Goal: Task Accomplishment & Management: Use online tool/utility

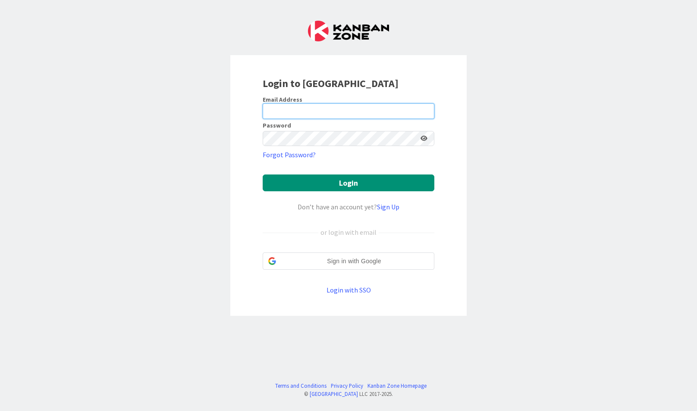
type input "[EMAIL_ADDRESS][DOMAIN_NAME]"
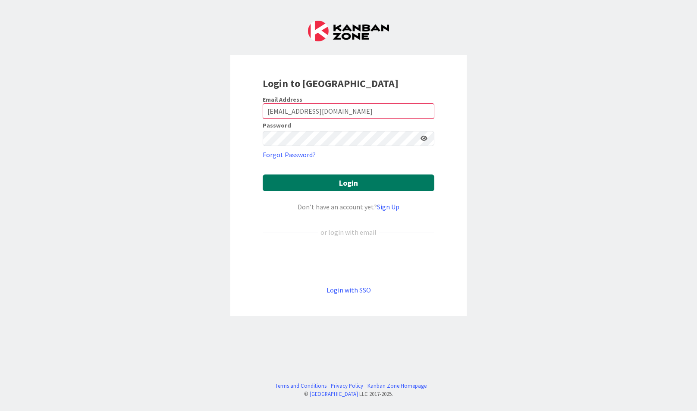
click at [310, 176] on button "Login" at bounding box center [349, 183] width 172 height 17
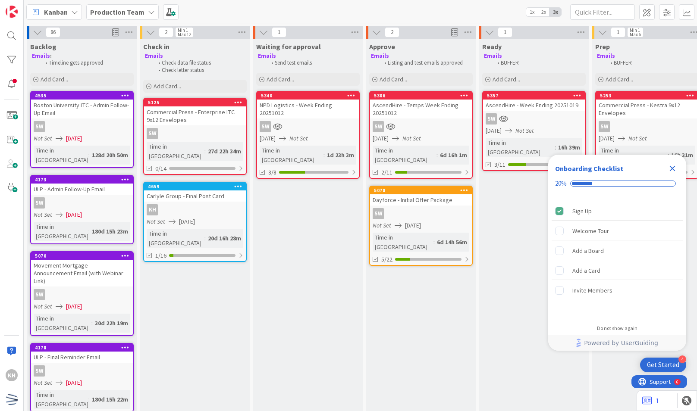
click at [204, 204] on div "KH" at bounding box center [195, 209] width 102 height 11
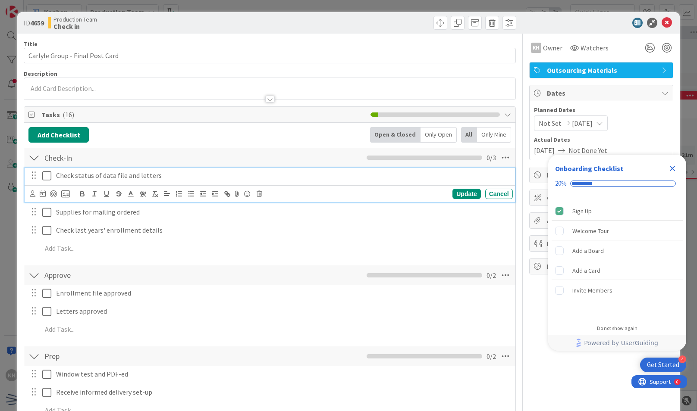
click at [46, 174] on icon at bounding box center [46, 176] width 9 height 10
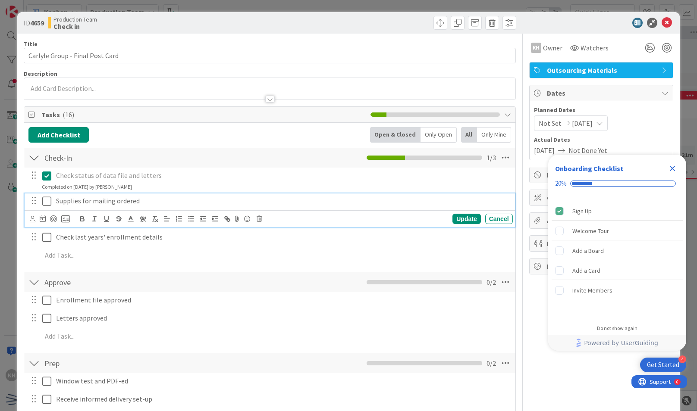
click at [47, 199] on icon at bounding box center [46, 201] width 9 height 10
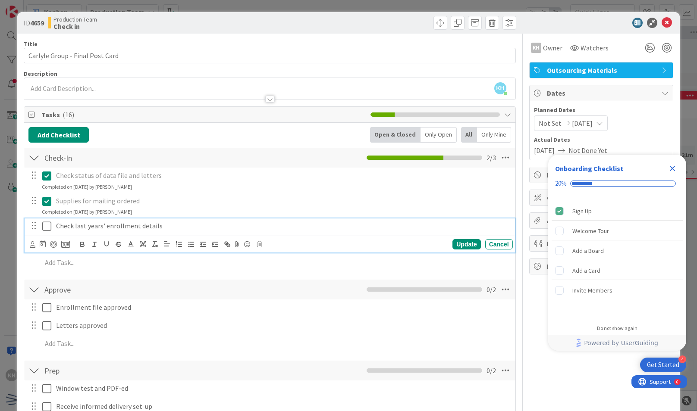
click at [47, 227] on icon at bounding box center [46, 226] width 9 height 10
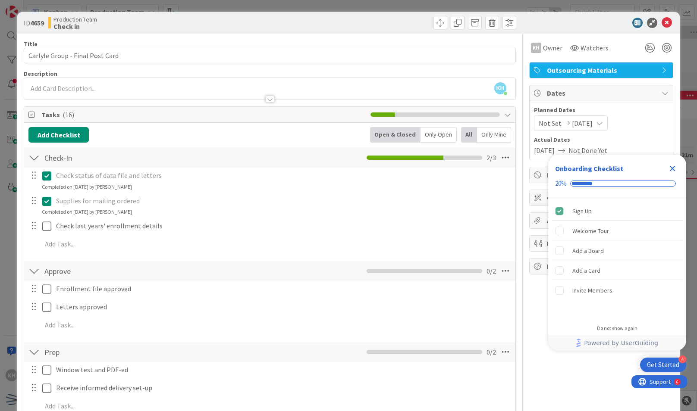
click at [47, 281] on div "Enrollment file approved Update Cancel Letters approved Update Cancel Add Add M…" at bounding box center [269, 308] width 482 height 55
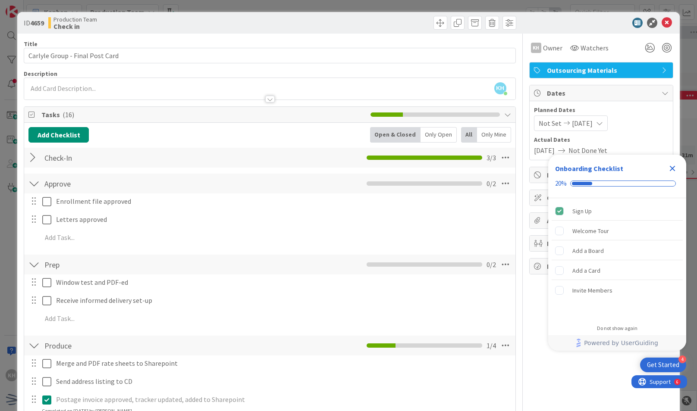
scroll to position [79, 0]
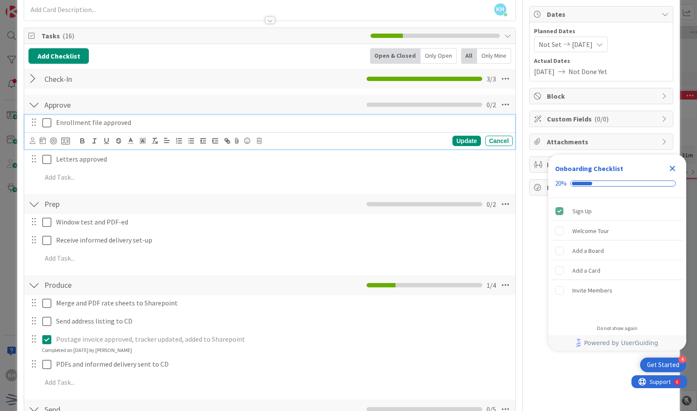
click at [45, 118] on icon at bounding box center [46, 123] width 9 height 10
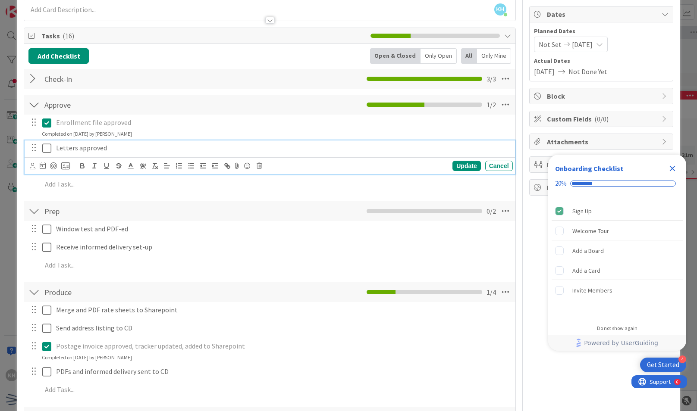
click at [47, 150] on icon at bounding box center [46, 148] width 9 height 10
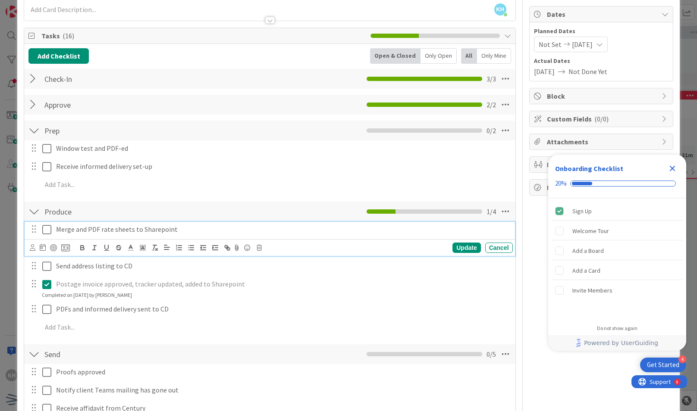
click at [47, 231] on icon at bounding box center [46, 230] width 9 height 10
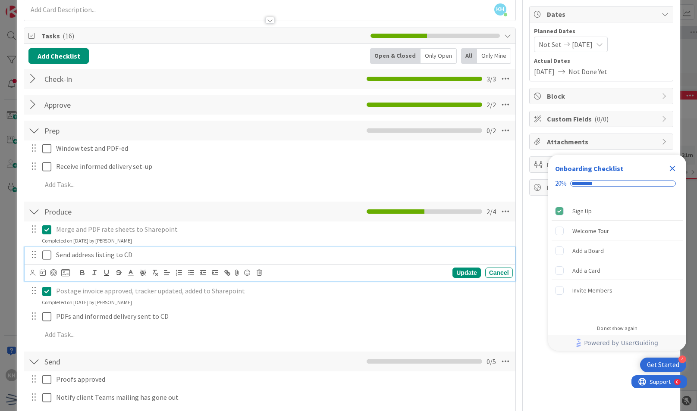
click at [51, 258] on icon at bounding box center [46, 255] width 9 height 10
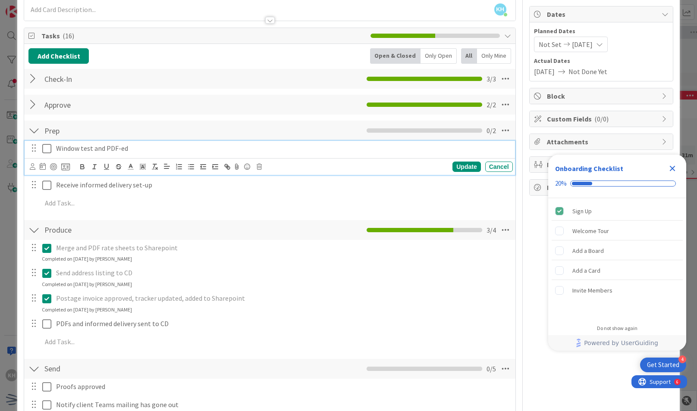
click at [46, 145] on icon at bounding box center [46, 149] width 9 height 10
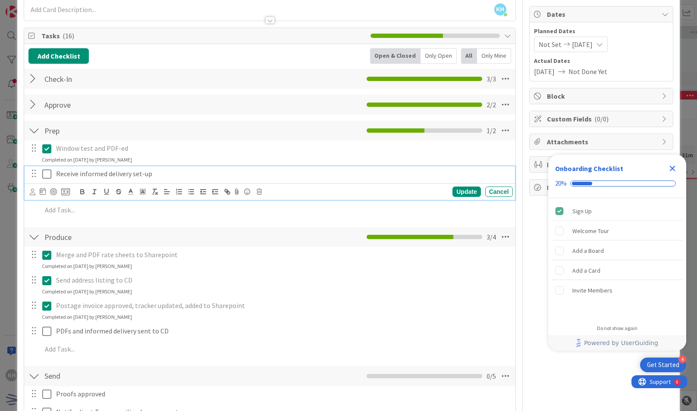
click at [46, 167] on button at bounding box center [47, 174] width 10 height 14
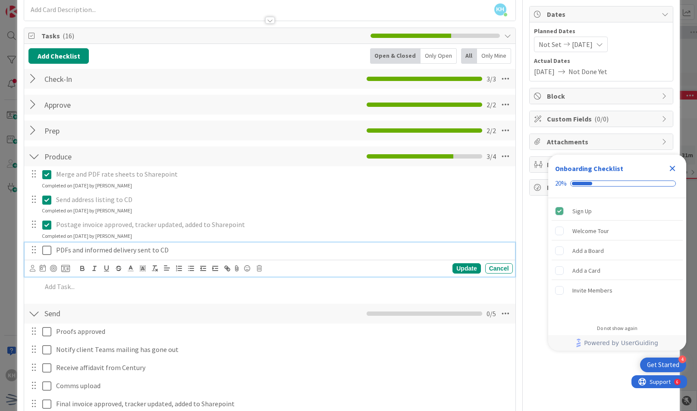
click at [47, 248] on icon at bounding box center [46, 250] width 9 height 10
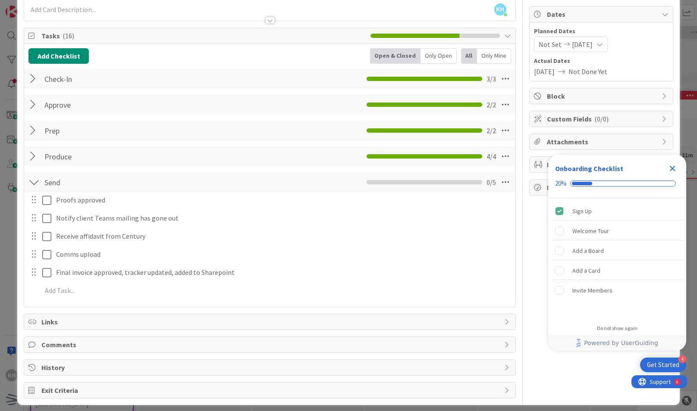
scroll to position [83, 0]
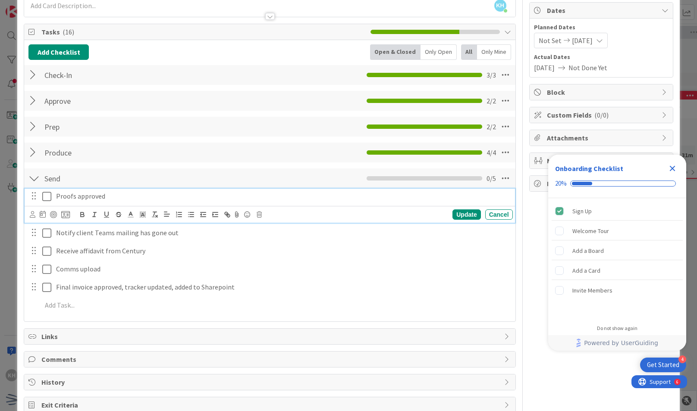
click at [48, 199] on icon at bounding box center [46, 196] width 9 height 10
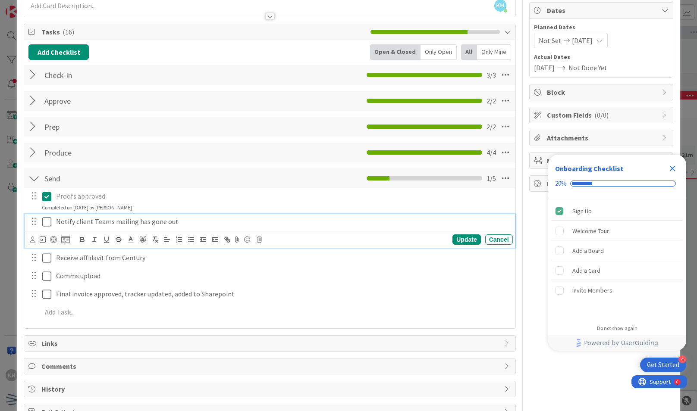
click at [49, 219] on icon at bounding box center [46, 222] width 9 height 10
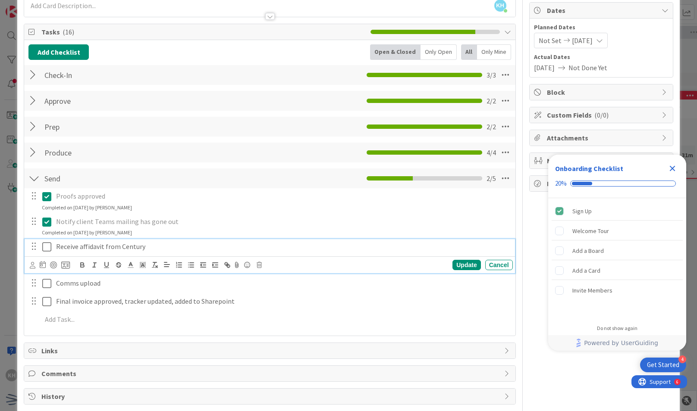
click at [47, 246] on icon at bounding box center [46, 247] width 9 height 10
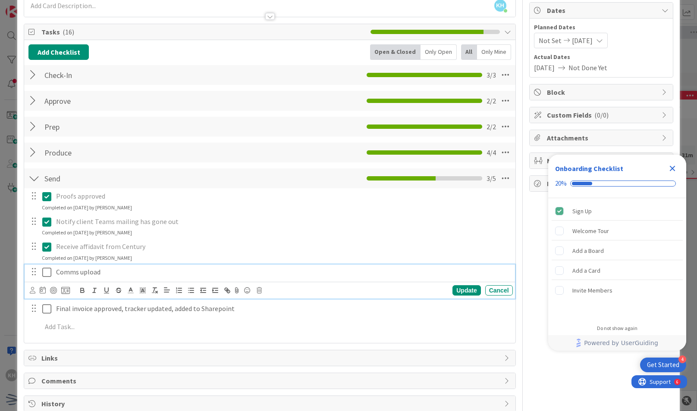
click at [45, 271] on icon at bounding box center [46, 272] width 9 height 10
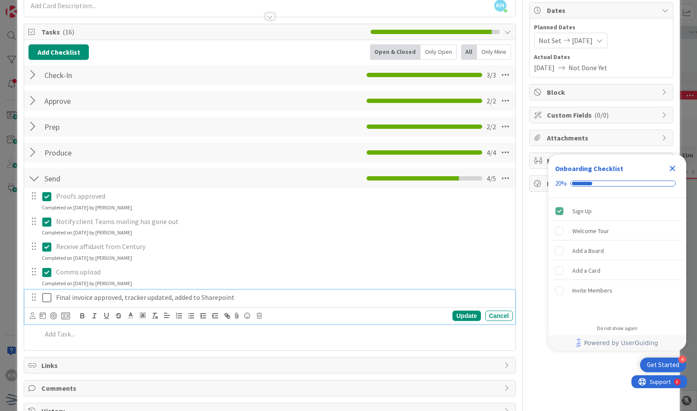
click at [49, 291] on button at bounding box center [47, 298] width 10 height 14
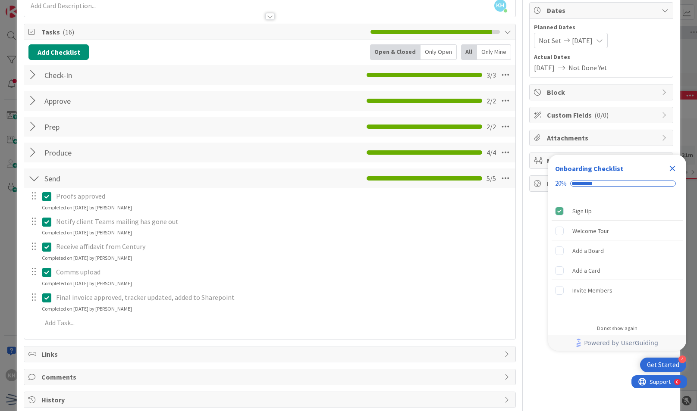
scroll to position [0, 0]
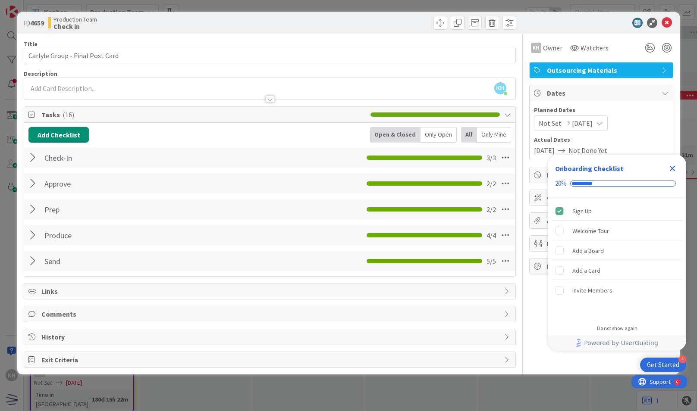
click at [665, 16] on div "ID 4659 Production Team Check in" at bounding box center [348, 23] width 662 height 22
click at [665, 24] on icon at bounding box center [666, 23] width 10 height 10
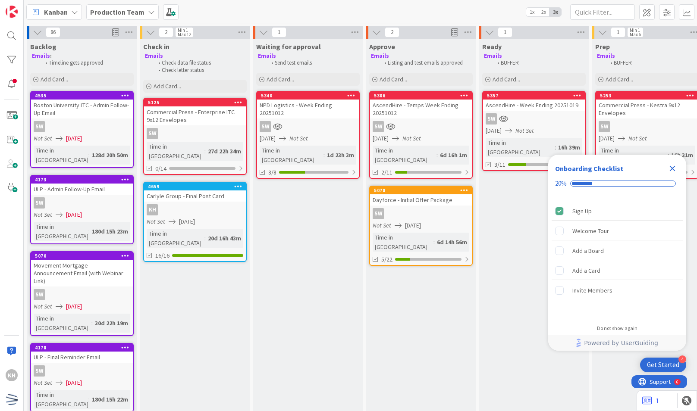
click at [204, 234] on span ":" at bounding box center [204, 238] width 1 height 9
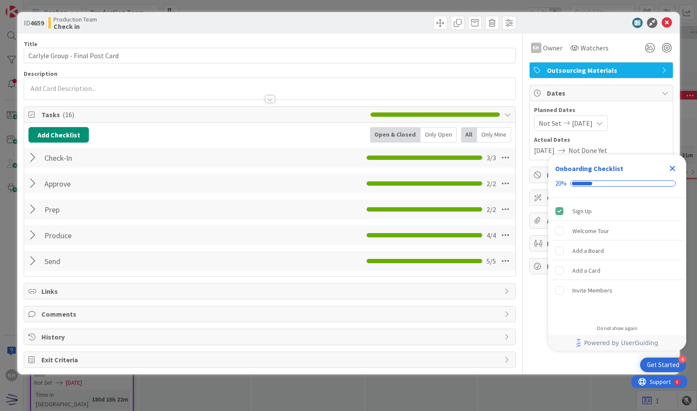
click at [37, 265] on div at bounding box center [33, 262] width 11 height 16
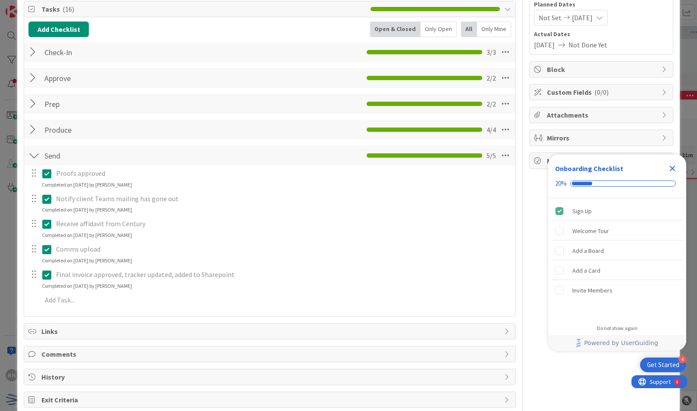
scroll to position [109, 0]
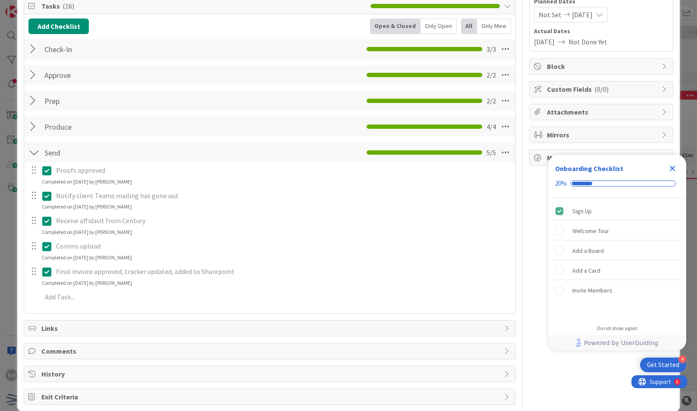
click at [45, 267] on icon at bounding box center [46, 272] width 9 height 10
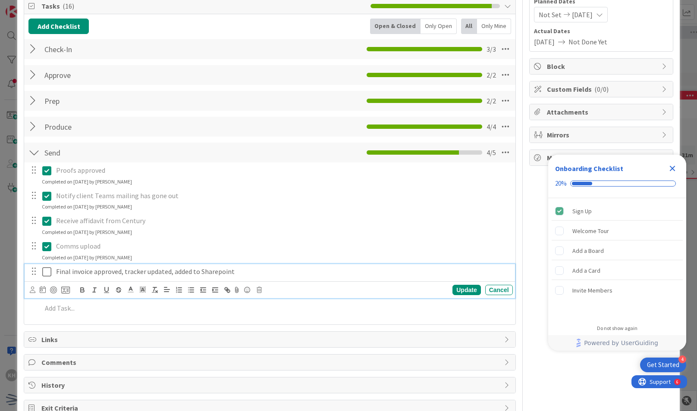
scroll to position [0, 0]
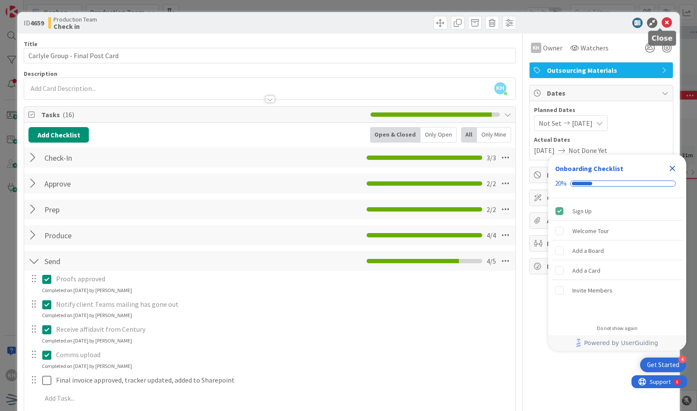
click at [661, 19] on icon at bounding box center [666, 23] width 10 height 10
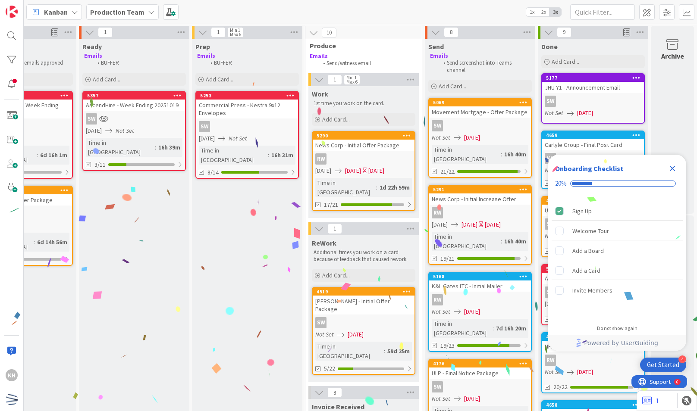
scroll to position [0, 401]
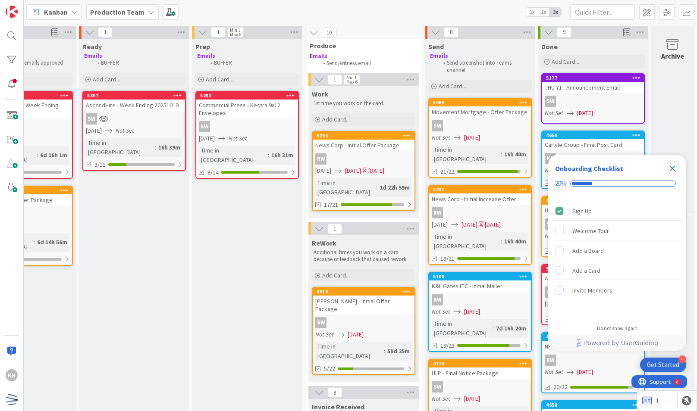
click at [670, 167] on icon "Close Checklist" at bounding box center [673, 169] width 6 height 6
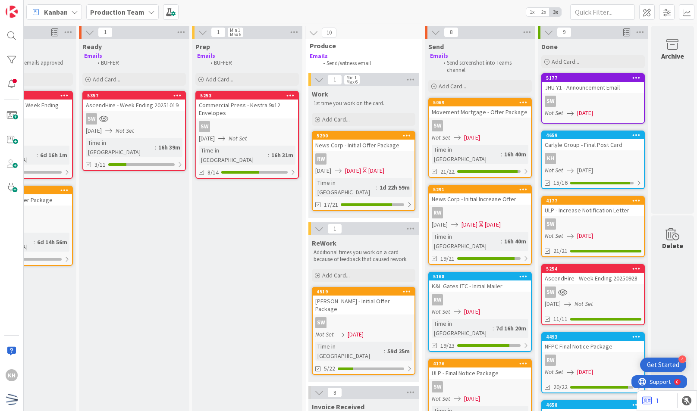
scroll to position [0, 0]
click at [582, 164] on div "4659 Carlyle Group - Final Post Card KH Not Set [DATE] 15/16" at bounding box center [592, 160] width 103 height 59
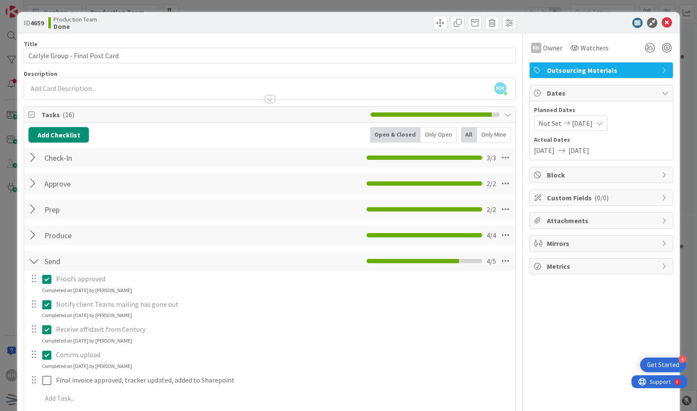
scroll to position [40, 0]
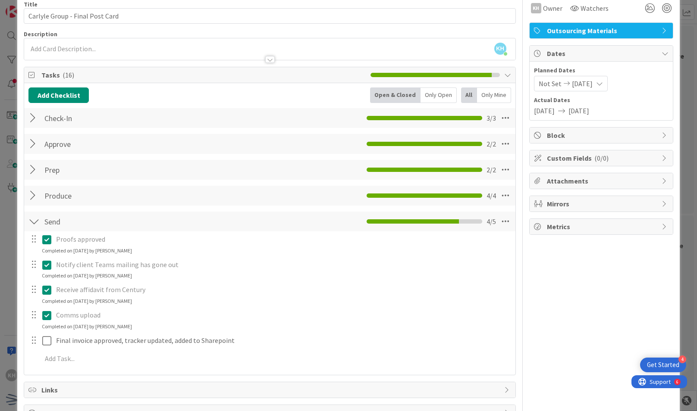
click at [47, 316] on icon at bounding box center [46, 315] width 9 height 10
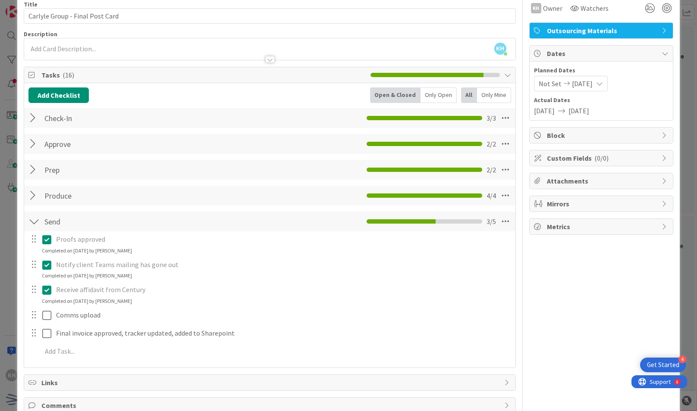
click at [47, 290] on icon at bounding box center [46, 290] width 9 height 10
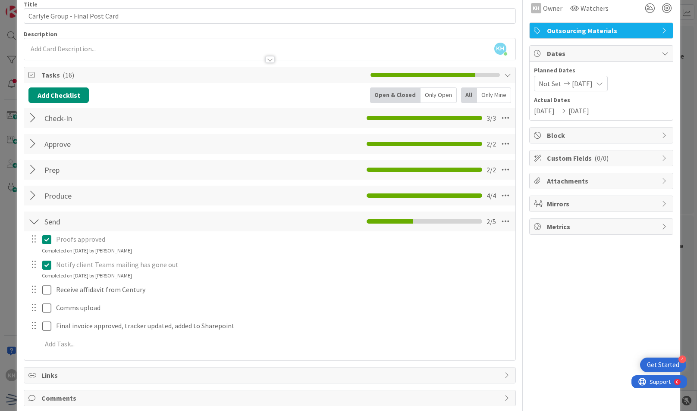
click at [46, 265] on icon at bounding box center [46, 265] width 9 height 10
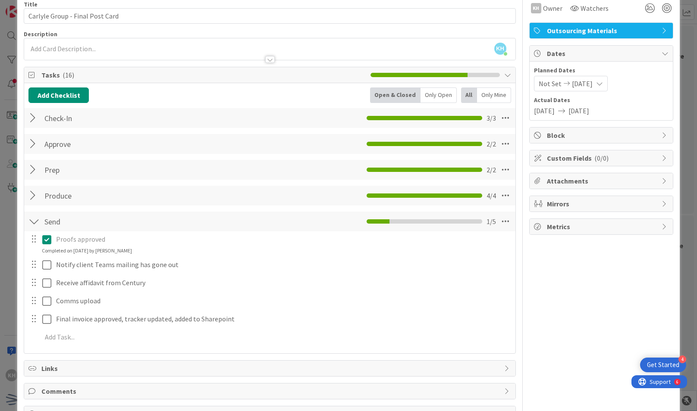
click at [48, 239] on icon at bounding box center [46, 240] width 9 height 10
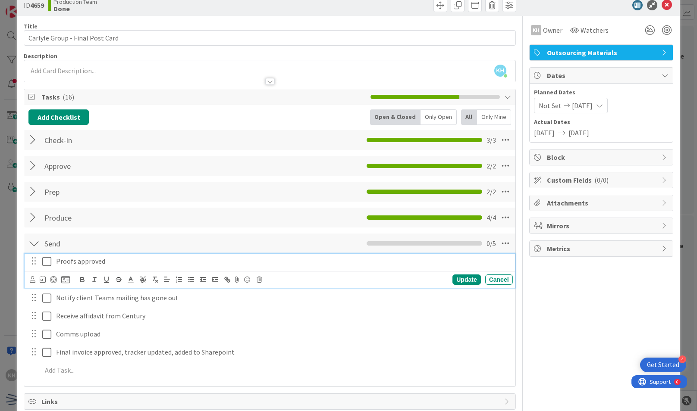
scroll to position [0, 0]
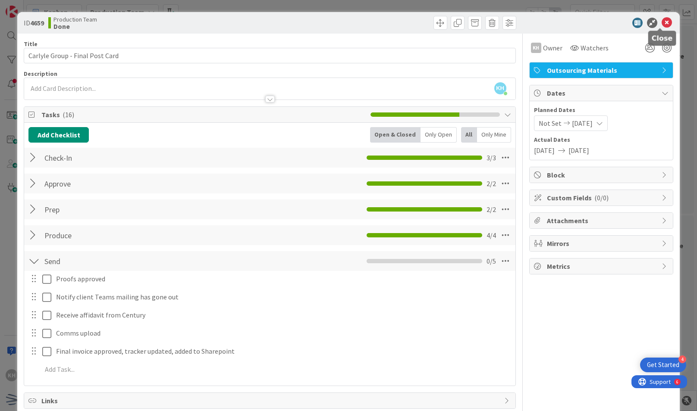
click at [661, 26] on icon at bounding box center [666, 23] width 10 height 10
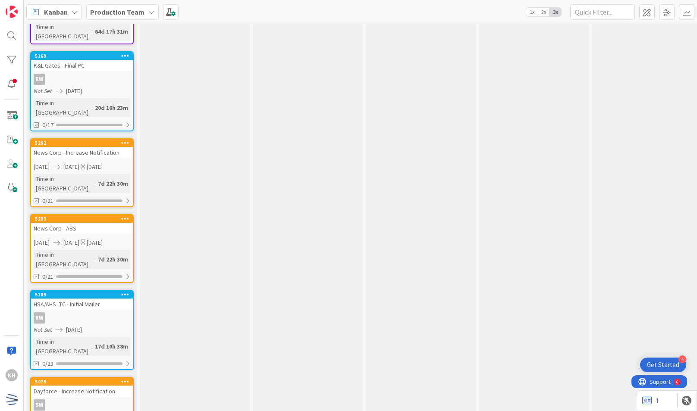
scroll to position [482, 0]
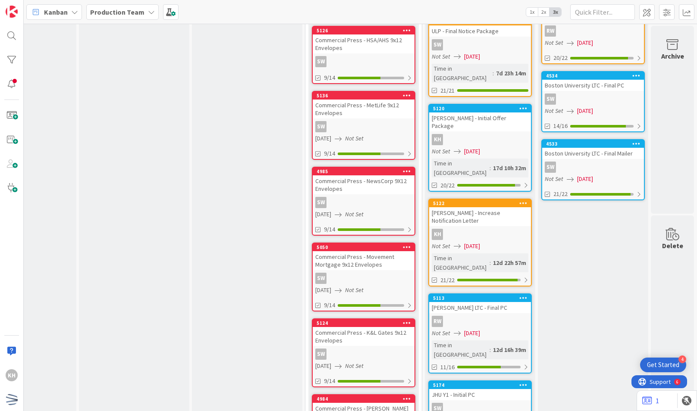
scroll to position [413, 404]
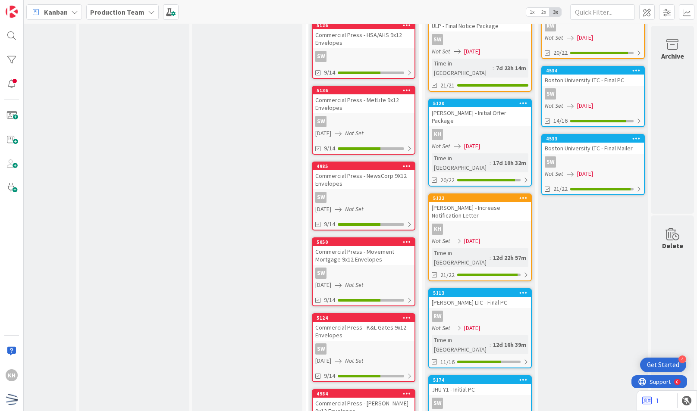
click at [487, 105] on div "5120 [PERSON_NAME] - Initial Offer Package KH Not Set [DATE] Time in [GEOGRAPHI…" at bounding box center [479, 143] width 103 height 88
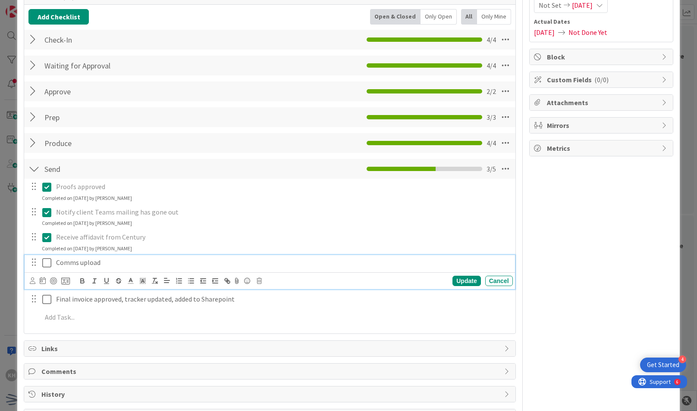
click at [46, 260] on icon at bounding box center [46, 263] width 9 height 10
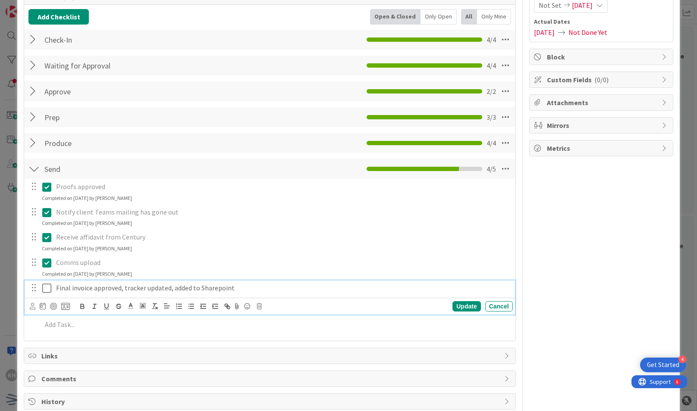
click at [47, 288] on icon at bounding box center [46, 288] width 9 height 10
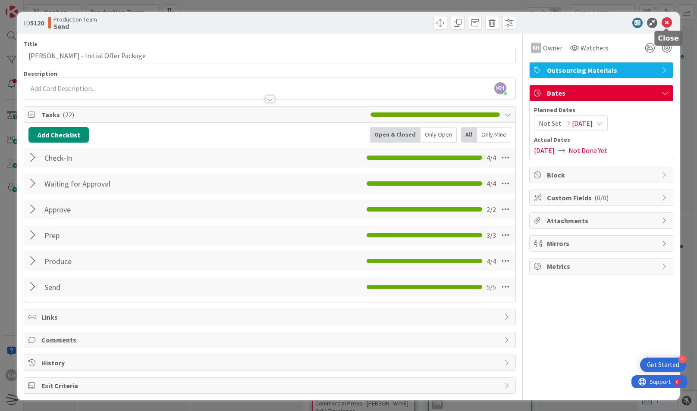
click at [666, 21] on icon at bounding box center [666, 23] width 10 height 10
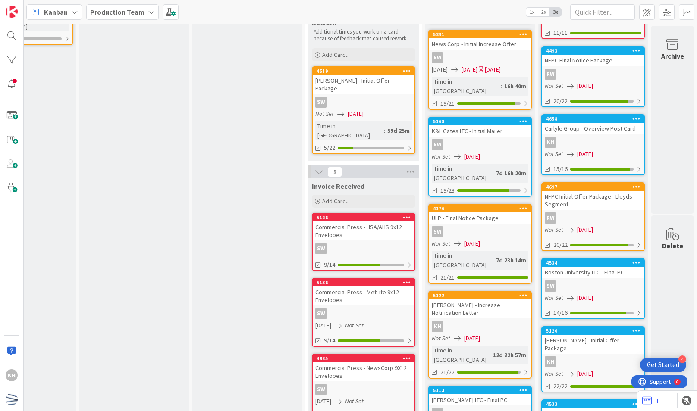
scroll to position [326, 392]
